Goal: Check status: Check status

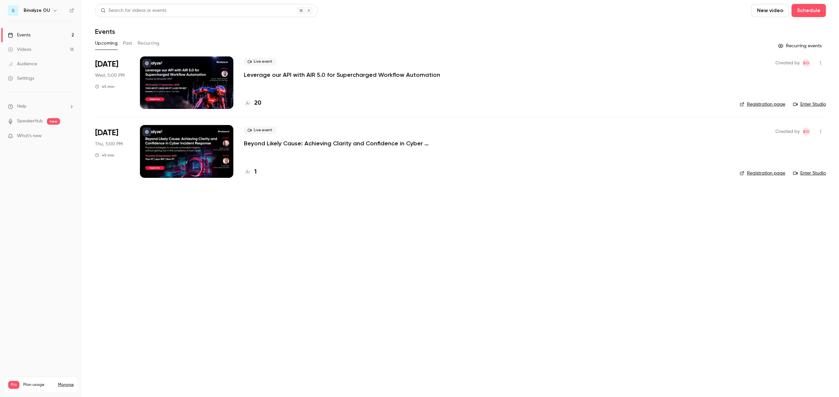
click at [260, 267] on main "Search for videos or events New video Schedule Events Upcoming Past Recurring R…" at bounding box center [460, 198] width 757 height 397
click at [255, 171] on h4 "2" at bounding box center [255, 171] width 3 height 9
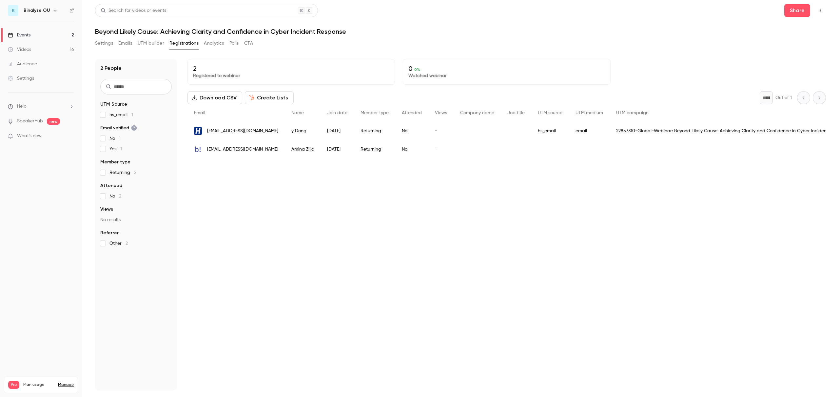
click at [448, 234] on div "2 Registered to webinar 0 0 % Watched webinar Download CSV Create Lists * Out o…" at bounding box center [506, 224] width 638 height 331
click at [237, 129] on span "ydong@hillstonenet.com" at bounding box center [242, 131] width 71 height 7
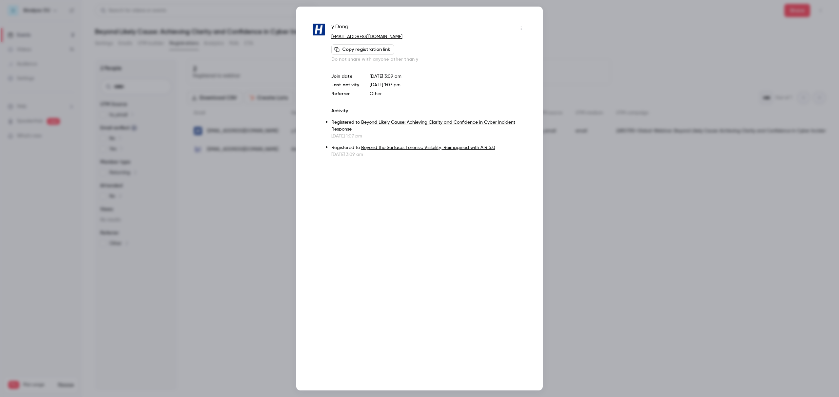
click at [625, 29] on div at bounding box center [419, 198] width 839 height 397
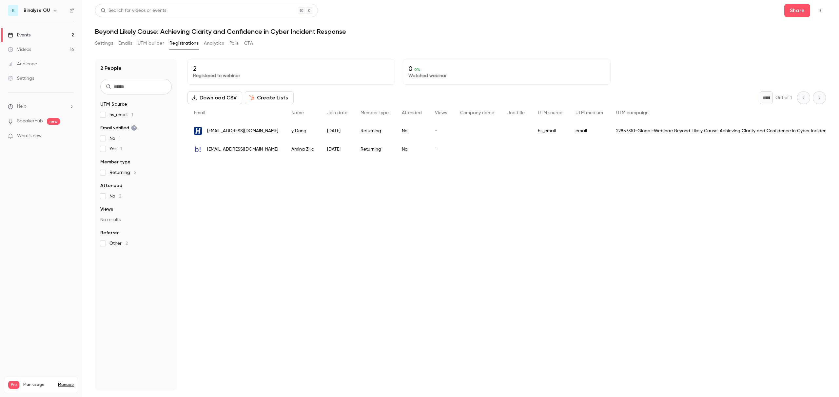
drag, startPoint x: 564, startPoint y: 253, endPoint x: 624, endPoint y: 130, distance: 136.6
click at [564, 253] on div "2 Registered to webinar 0 0 % Watched webinar Download CSV Create Lists * Out o…" at bounding box center [506, 224] width 638 height 331
